Goal: Task Accomplishment & Management: Use online tool/utility

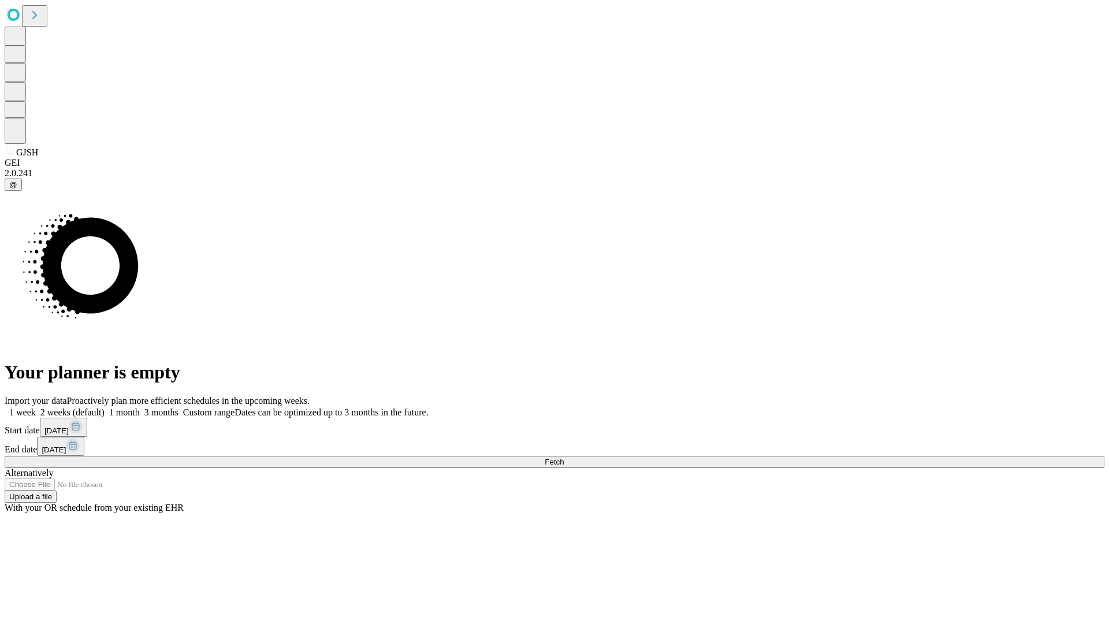
click at [36, 407] on label "1 week" at bounding box center [20, 412] width 31 height 10
click at [564, 457] on span "Fetch" at bounding box center [554, 461] width 19 height 9
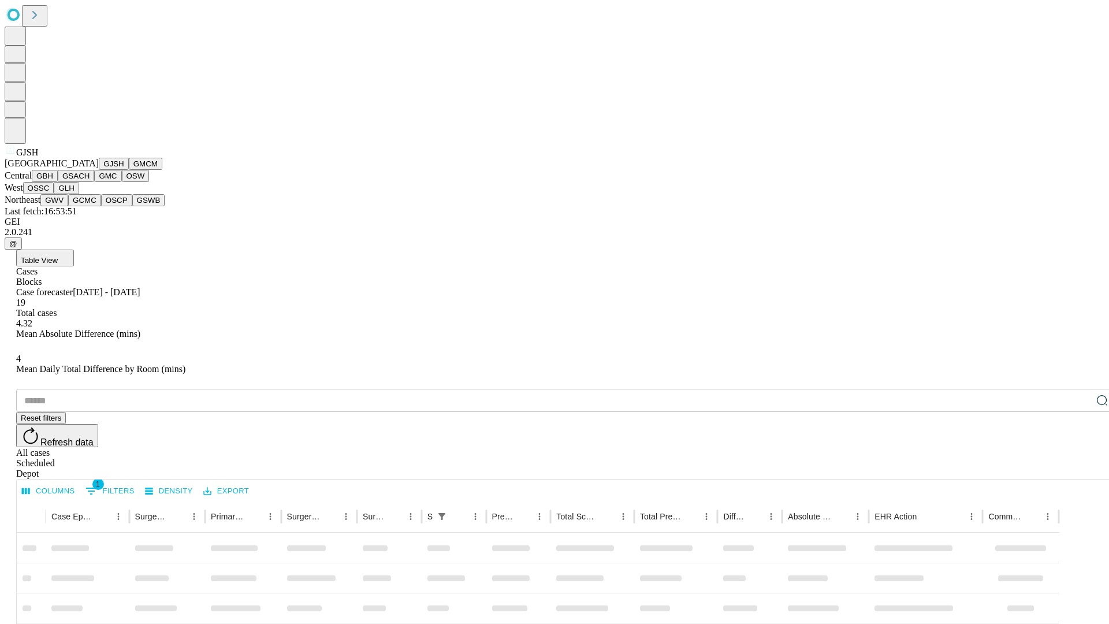
click at [129, 170] on button "GMCM" at bounding box center [145, 164] width 33 height 12
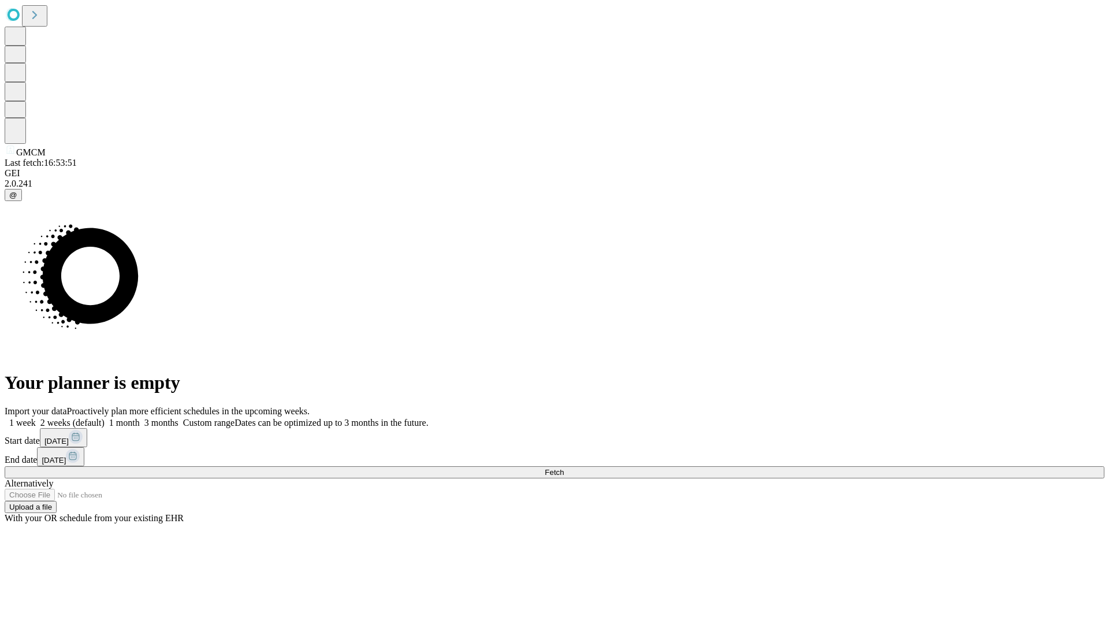
click at [36, 418] on label "1 week" at bounding box center [20, 423] width 31 height 10
click at [564, 468] on span "Fetch" at bounding box center [554, 472] width 19 height 9
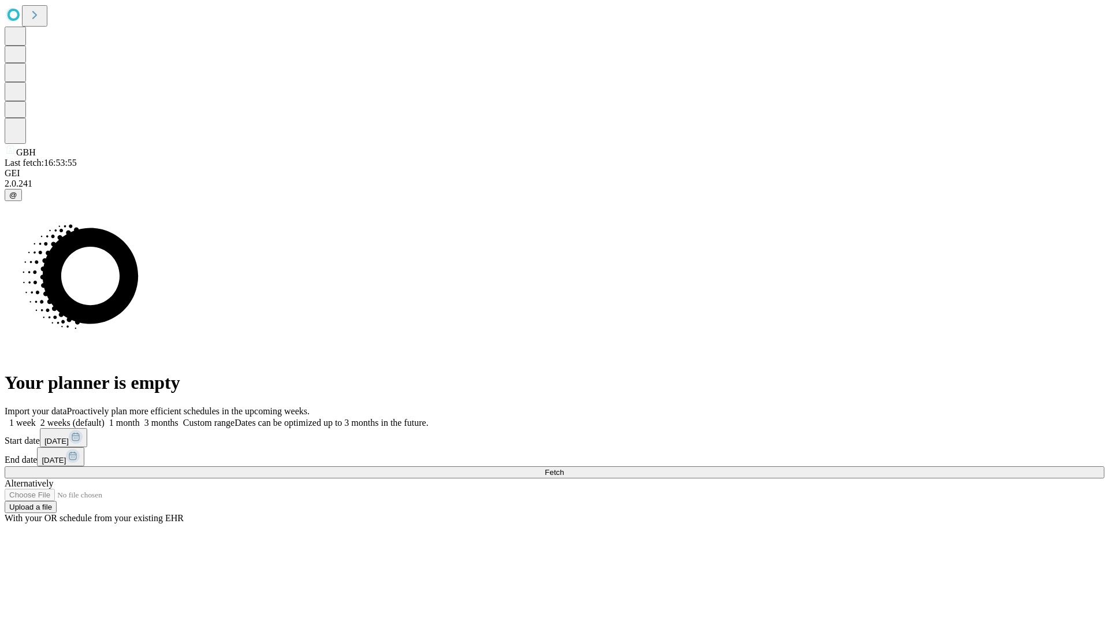
click at [36, 418] on label "1 week" at bounding box center [20, 423] width 31 height 10
click at [564, 468] on span "Fetch" at bounding box center [554, 472] width 19 height 9
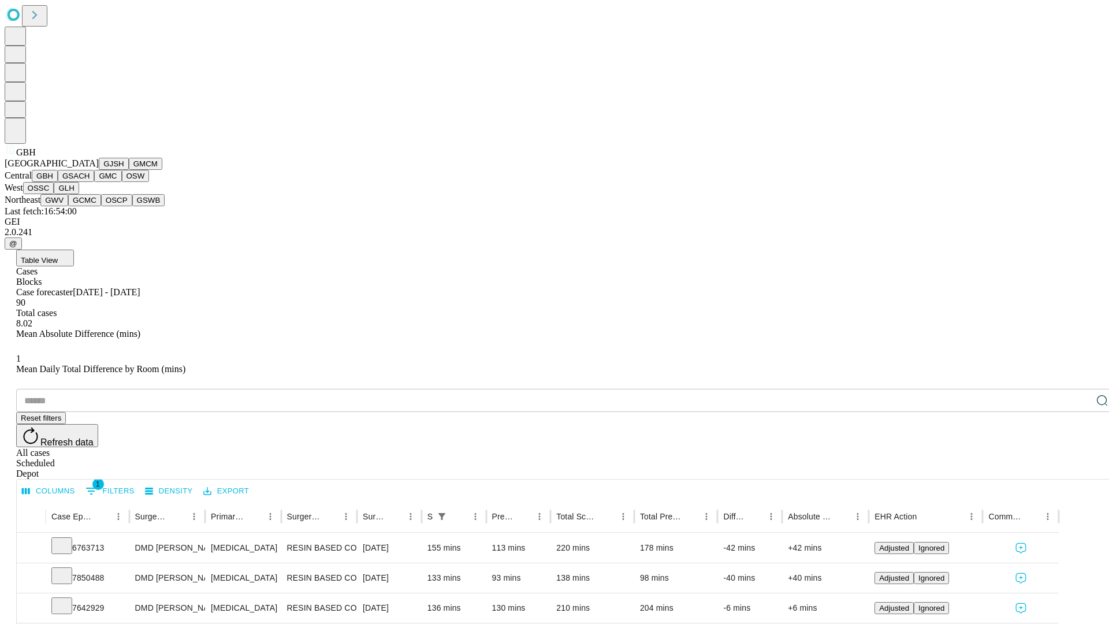
click at [90, 182] on button "GSACH" at bounding box center [76, 176] width 36 height 12
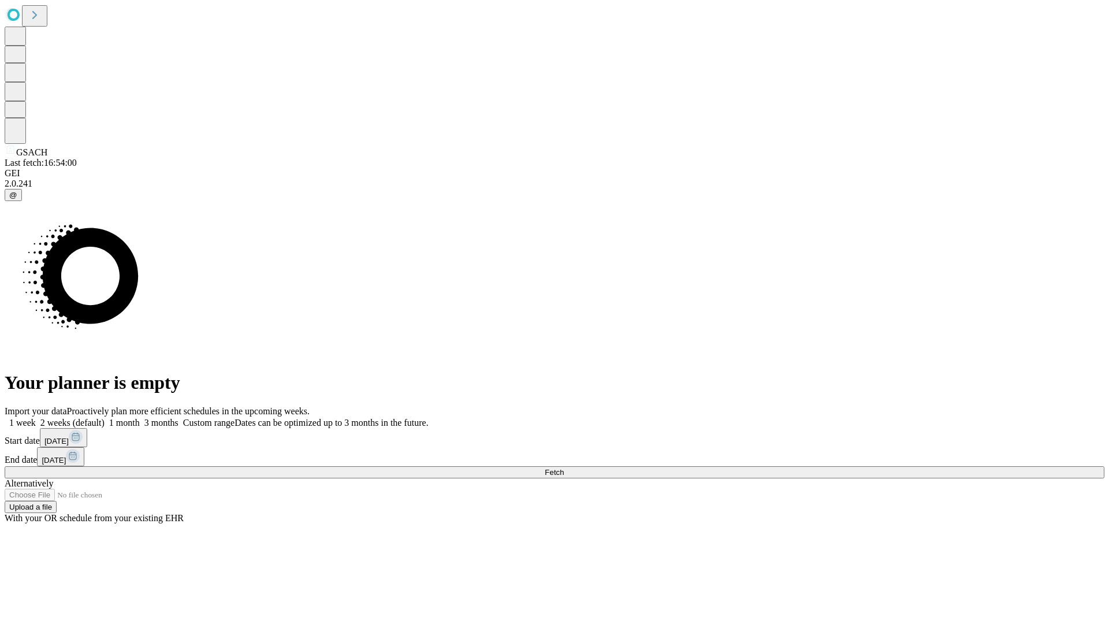
click at [36, 418] on label "1 week" at bounding box center [20, 423] width 31 height 10
click at [564, 468] on span "Fetch" at bounding box center [554, 472] width 19 height 9
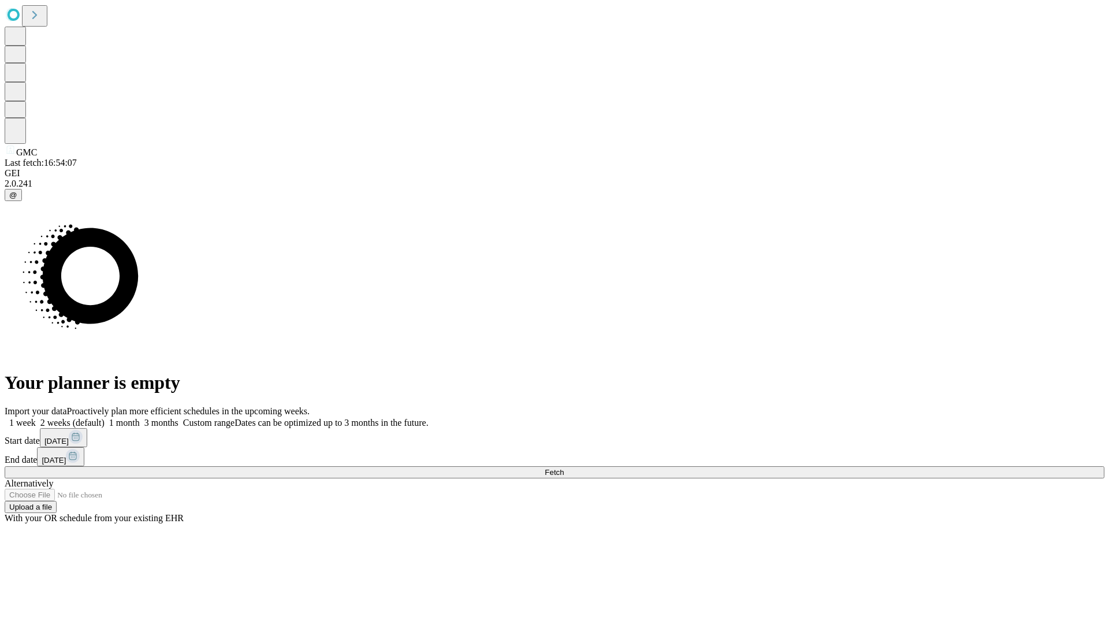
click at [36, 418] on label "1 week" at bounding box center [20, 423] width 31 height 10
click at [564, 468] on span "Fetch" at bounding box center [554, 472] width 19 height 9
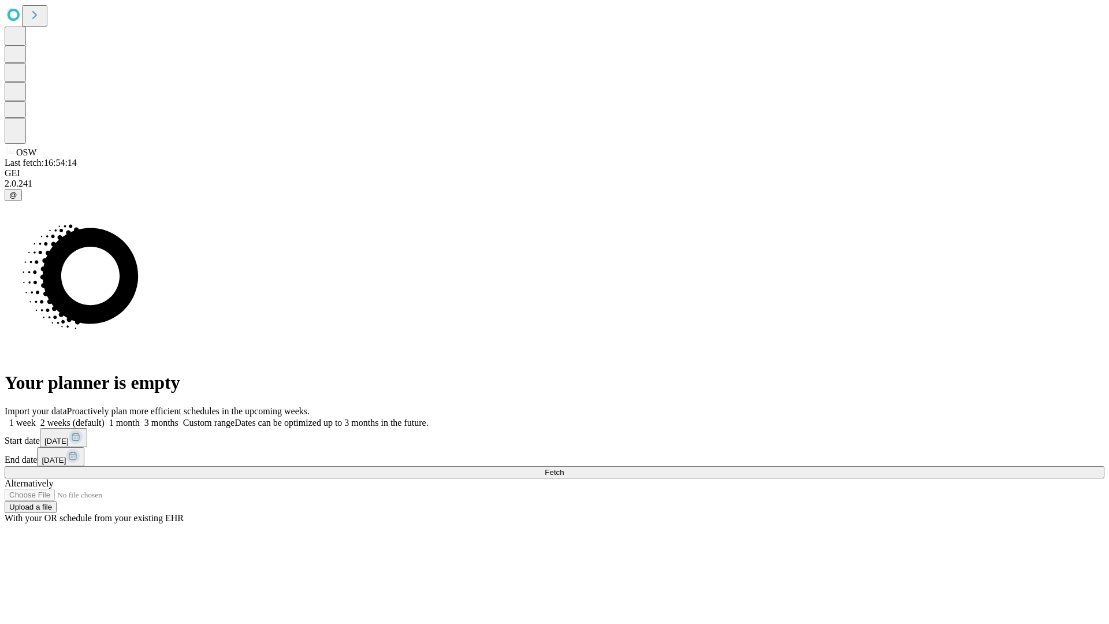
click at [564, 468] on span "Fetch" at bounding box center [554, 472] width 19 height 9
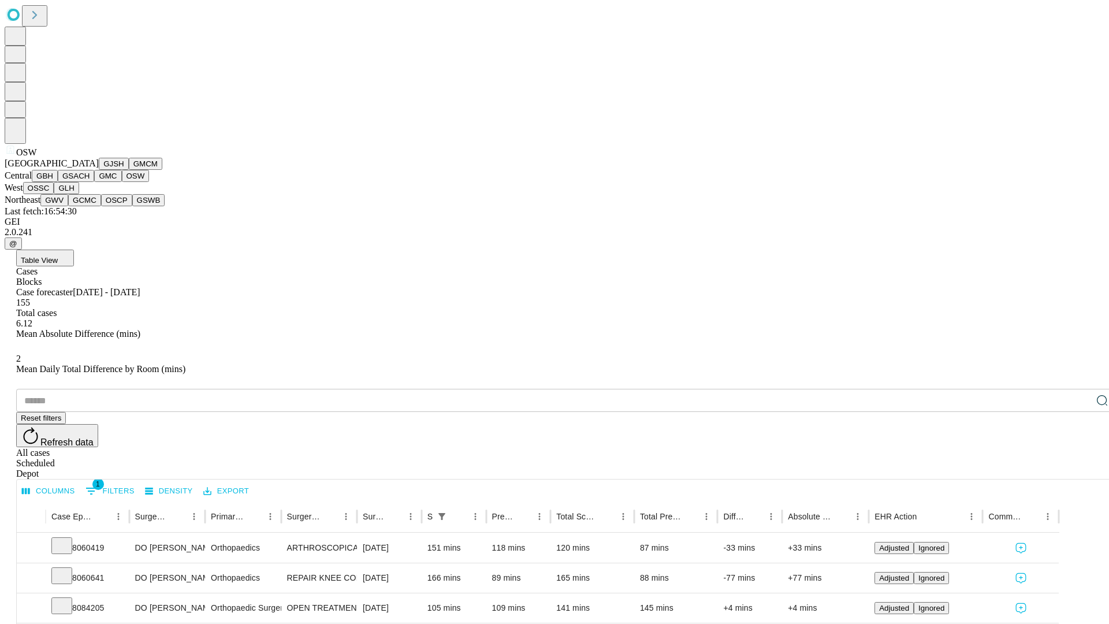
click at [54, 194] on button "OSSC" at bounding box center [38, 188] width 31 height 12
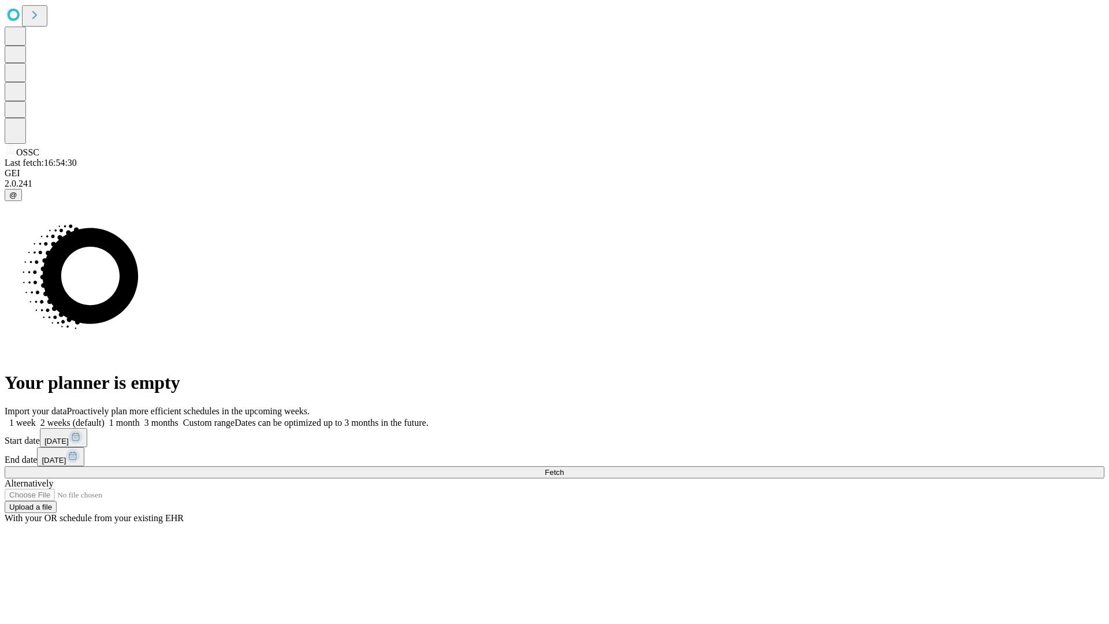
click at [36, 418] on label "1 week" at bounding box center [20, 423] width 31 height 10
click at [564, 468] on span "Fetch" at bounding box center [554, 472] width 19 height 9
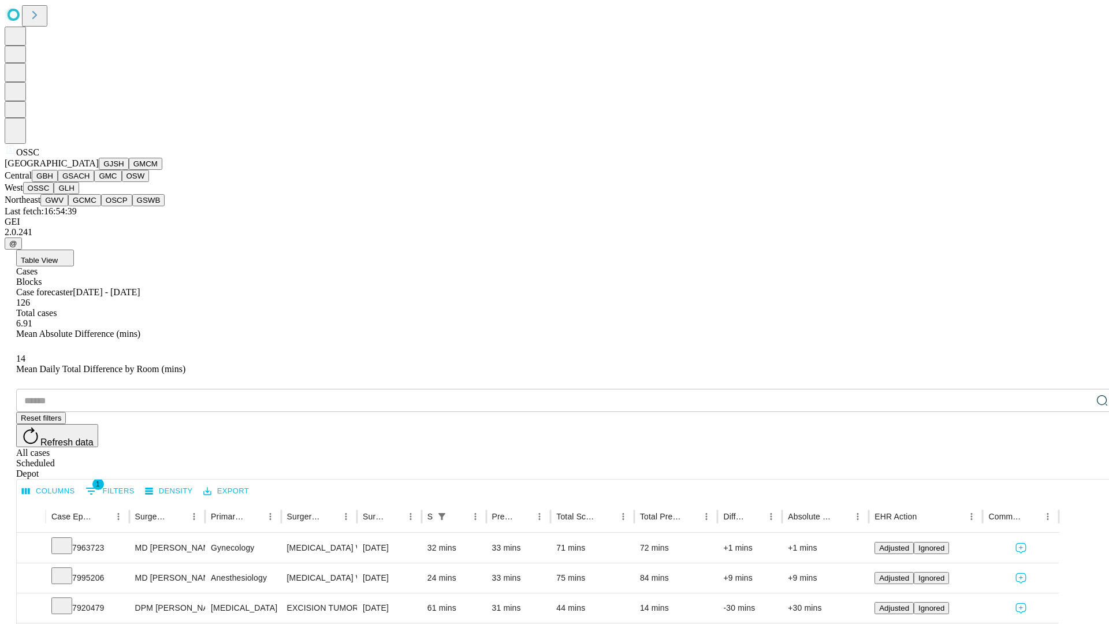
click at [79, 194] on button "GLH" at bounding box center [66, 188] width 25 height 12
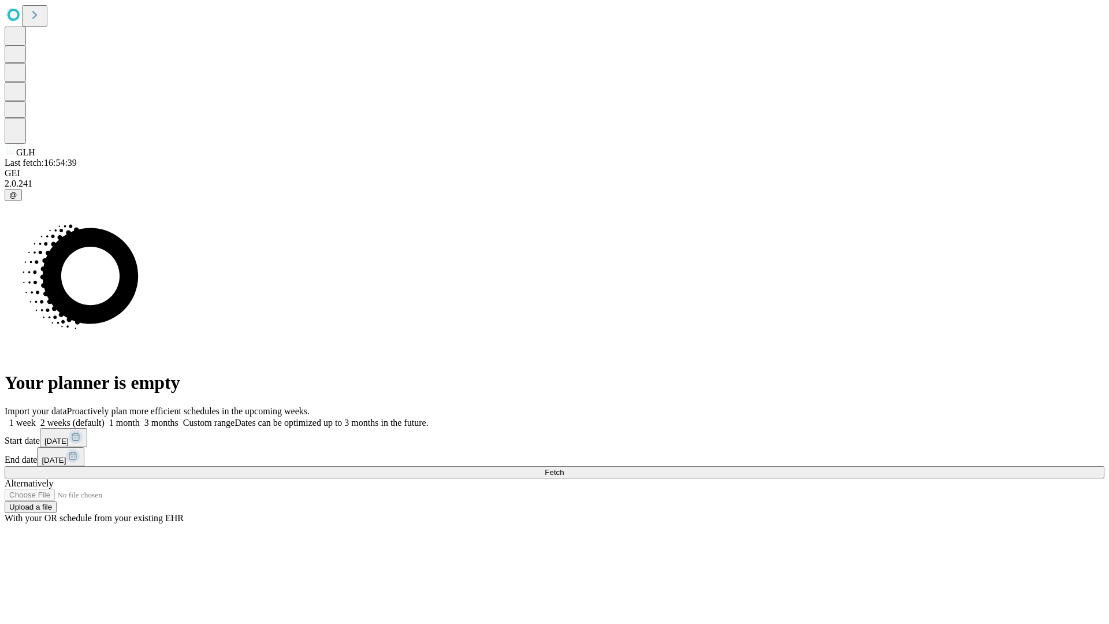
click at [36, 418] on label "1 week" at bounding box center [20, 423] width 31 height 10
click at [564, 468] on span "Fetch" at bounding box center [554, 472] width 19 height 9
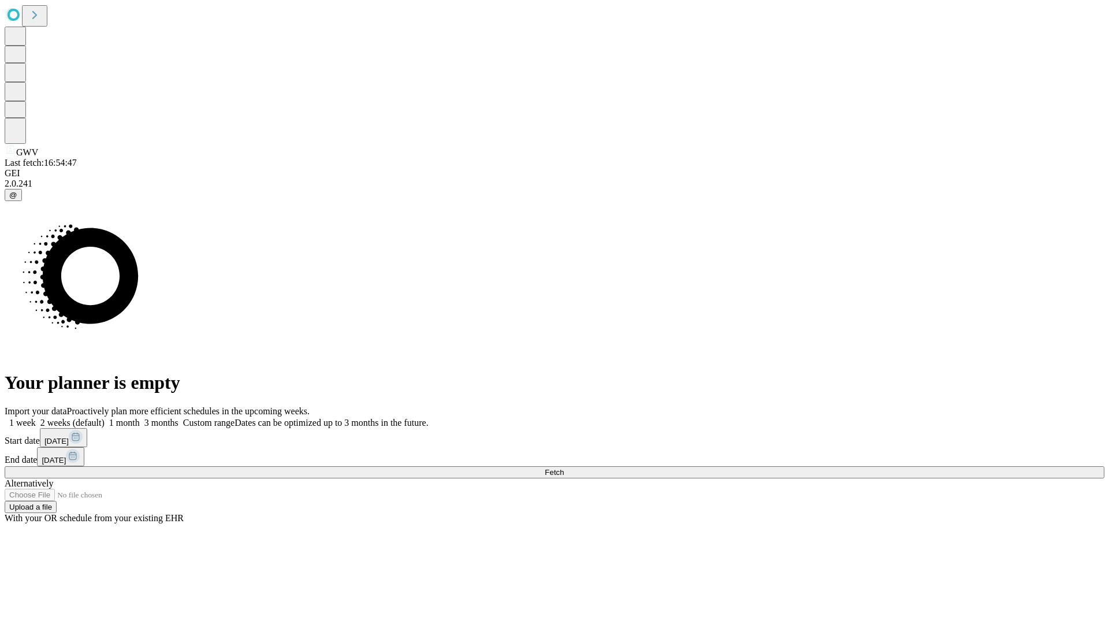
click at [36, 418] on label "1 week" at bounding box center [20, 423] width 31 height 10
click at [564, 468] on span "Fetch" at bounding box center [554, 472] width 19 height 9
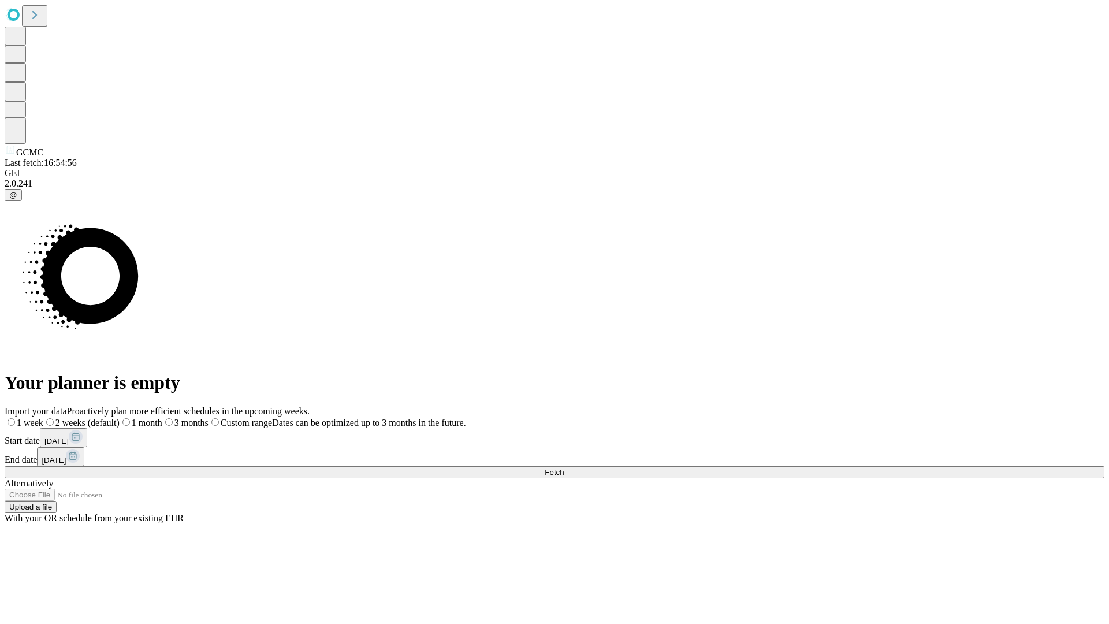
click at [43, 418] on label "1 week" at bounding box center [24, 423] width 39 height 10
click at [564, 468] on span "Fetch" at bounding box center [554, 472] width 19 height 9
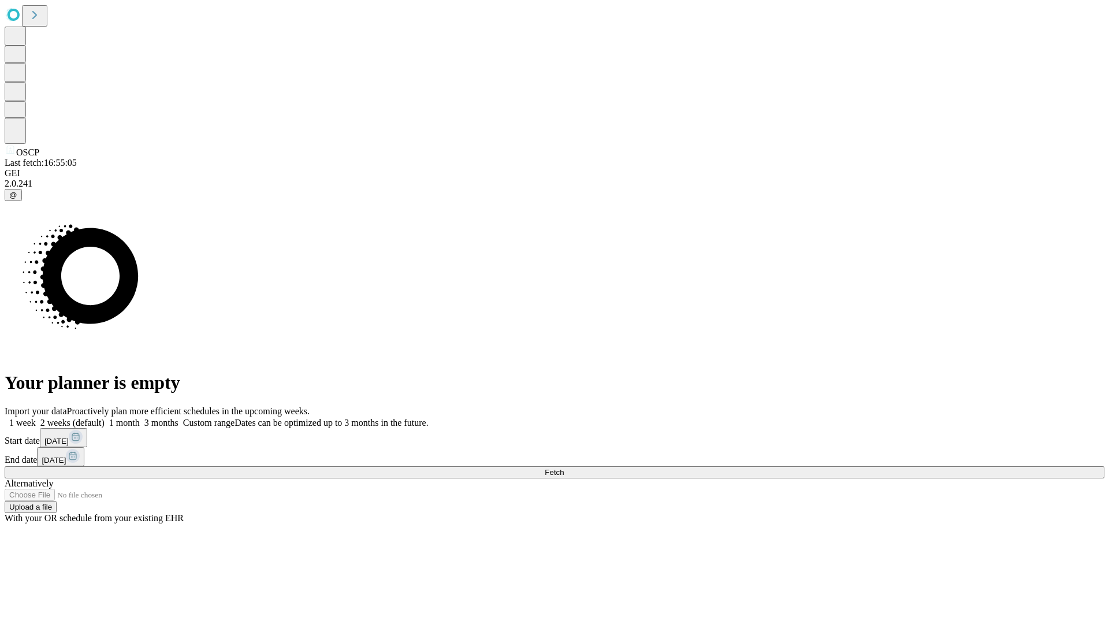
click at [564, 468] on span "Fetch" at bounding box center [554, 472] width 19 height 9
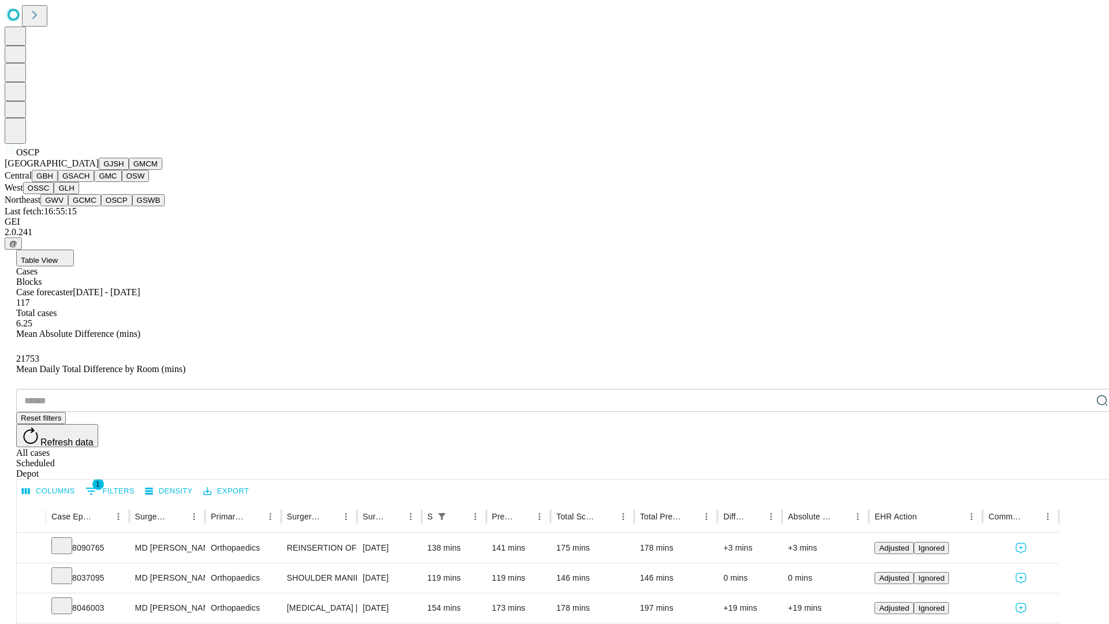
click at [132, 206] on button "GSWB" at bounding box center [148, 200] width 33 height 12
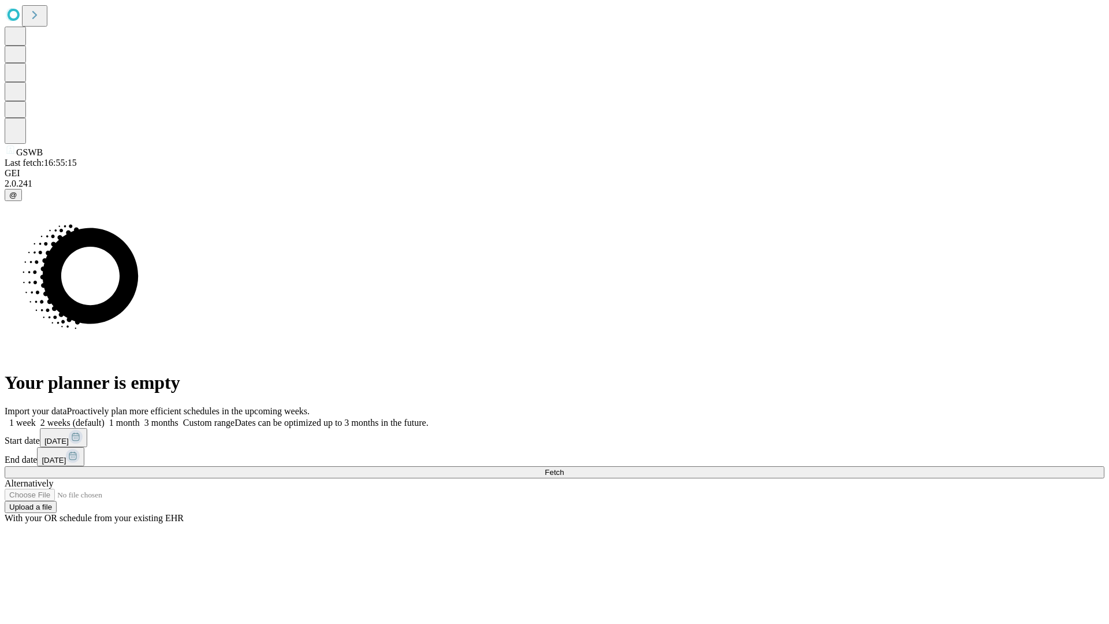
click at [564, 468] on span "Fetch" at bounding box center [554, 472] width 19 height 9
